Goal: Information Seeking & Learning: Check status

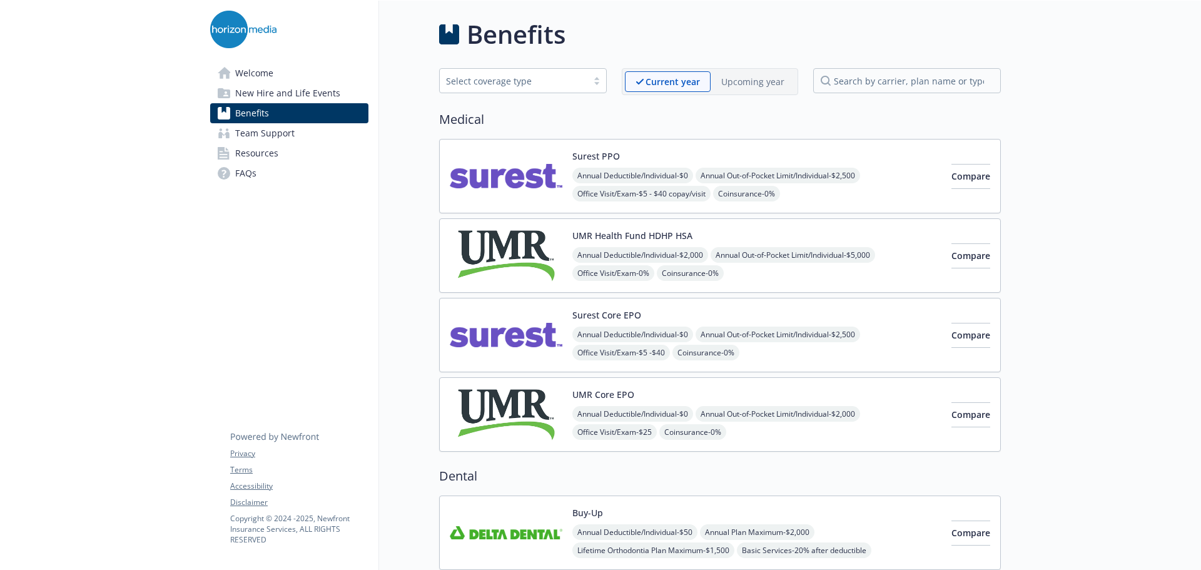
drag, startPoint x: 354, startPoint y: 256, endPoint x: 354, endPoint y: 266, distance: 9.4
